Goal: Transaction & Acquisition: Purchase product/service

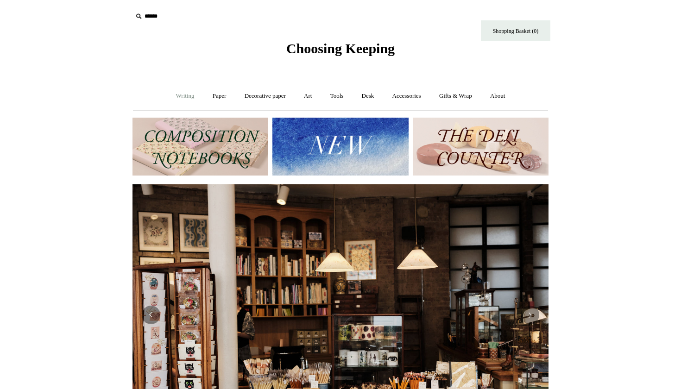
click at [178, 102] on link "Writing +" at bounding box center [185, 96] width 35 height 25
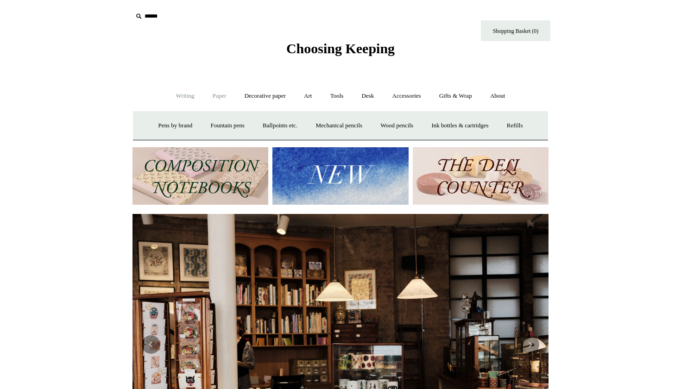
click at [204, 95] on link "Paper +" at bounding box center [219, 96] width 31 height 25
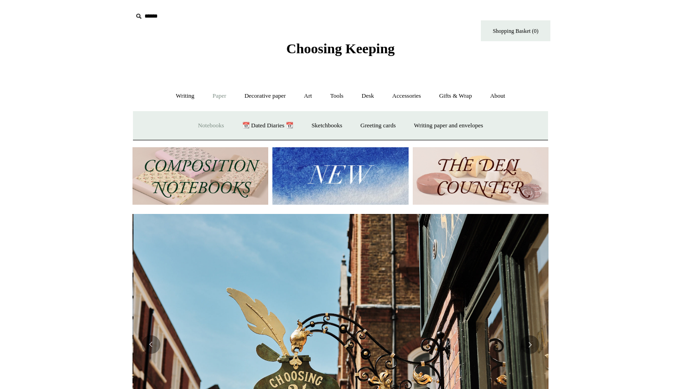
scroll to position [0, 416]
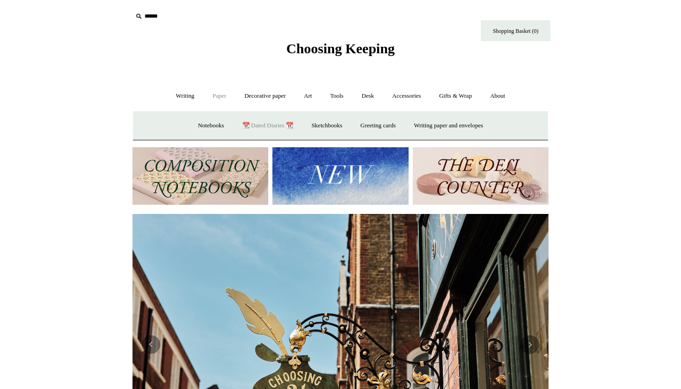
click at [250, 125] on link "📆 Dated Diaries 📆" at bounding box center [268, 126] width 68 height 25
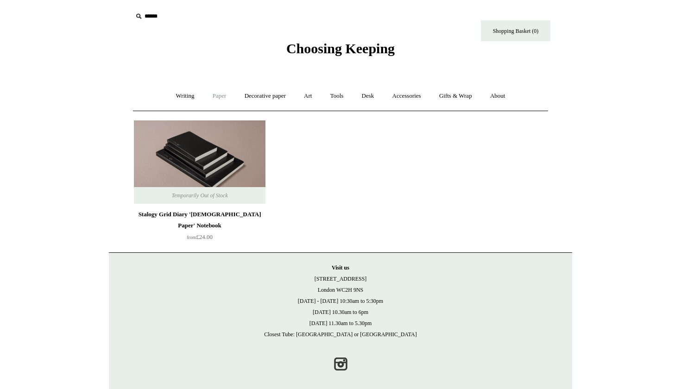
click at [213, 95] on link "Paper +" at bounding box center [219, 96] width 31 height 25
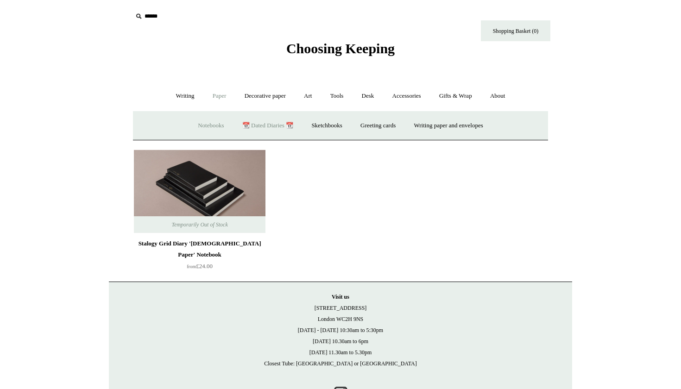
click at [216, 123] on link "Notebooks +" at bounding box center [211, 126] width 43 height 25
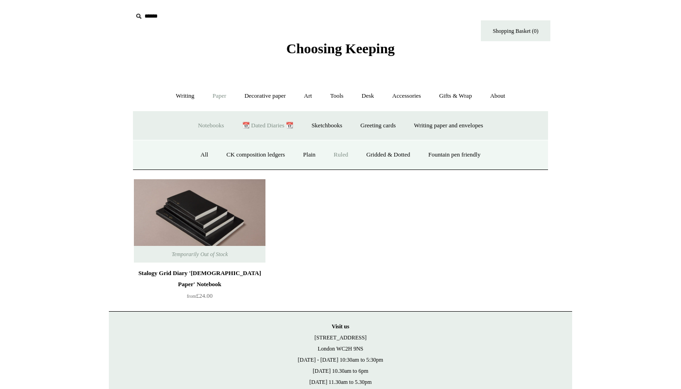
click at [345, 161] on link "Ruled" at bounding box center [340, 155] width 31 height 25
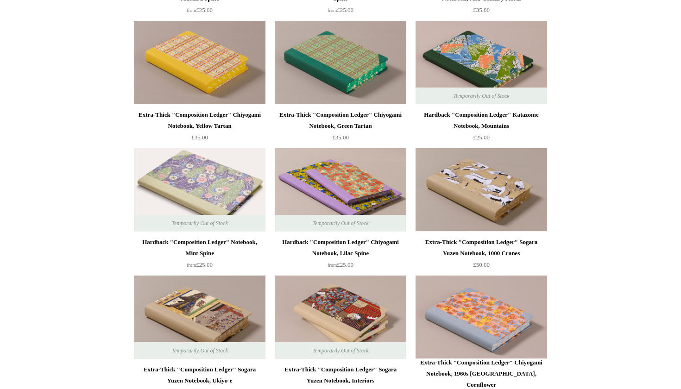
scroll to position [1120, 0]
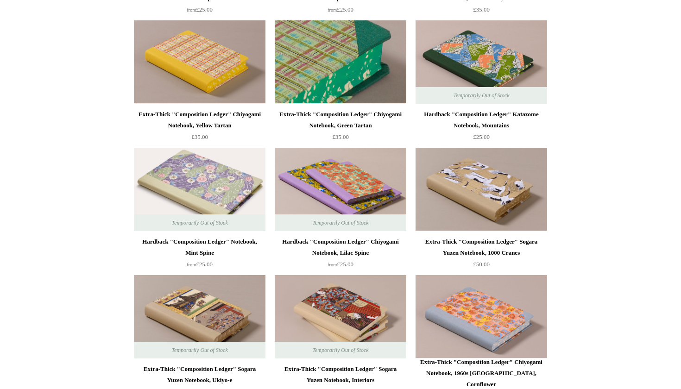
click at [345, 61] on img at bounding box center [341, 61] width 132 height 83
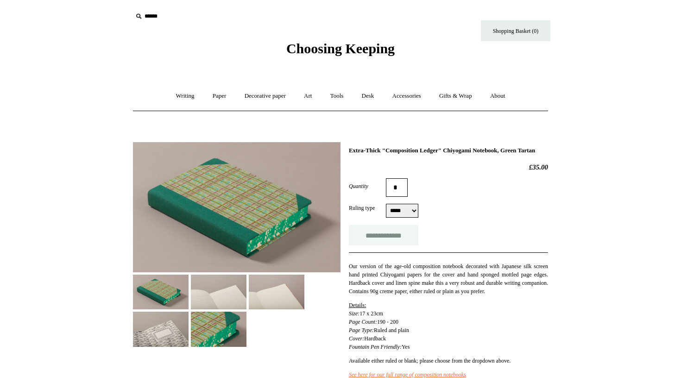
click at [406, 235] on input "**********" at bounding box center [384, 235] width 70 height 21
type input "**********"
